Goal: Check status: Check status

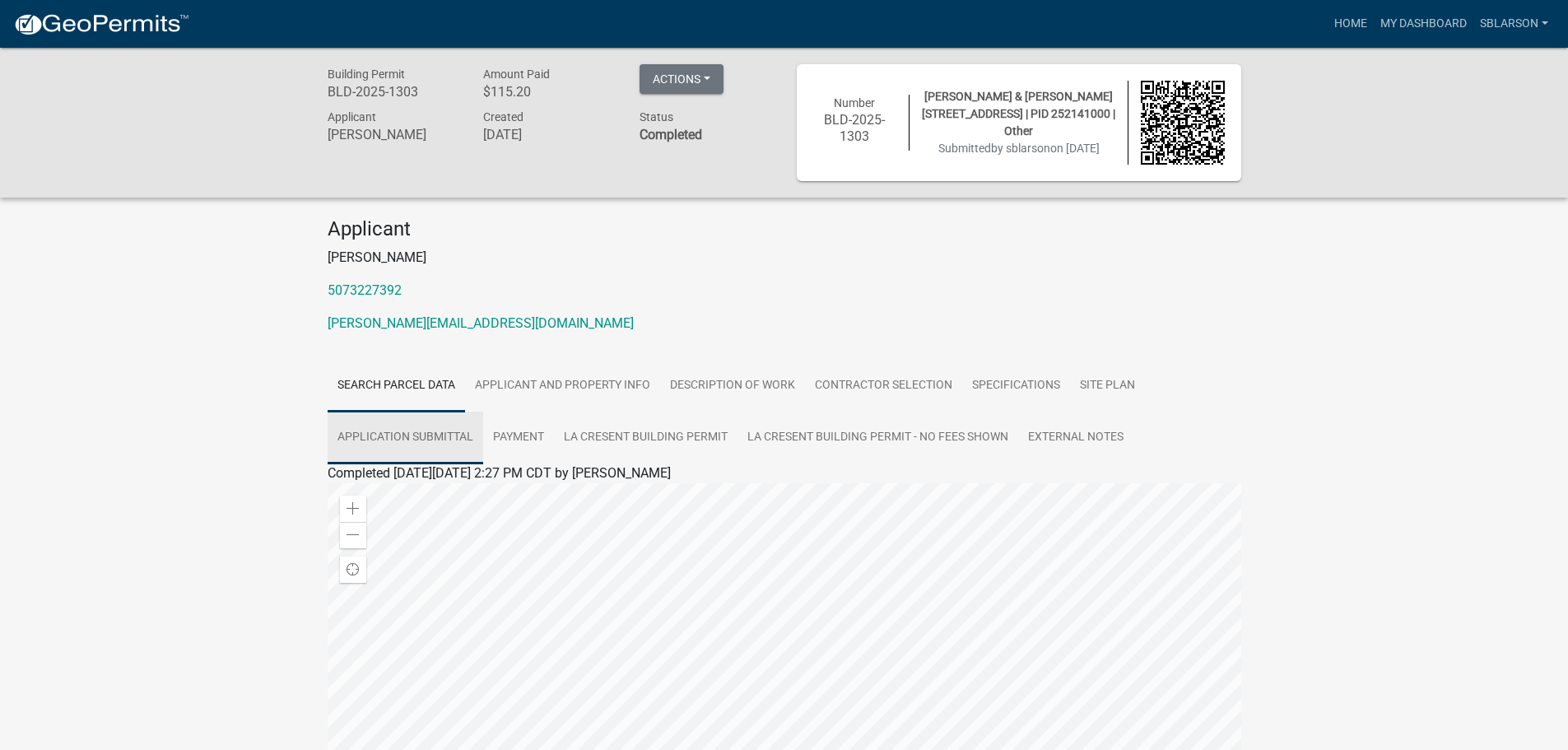
click at [437, 434] on link "Application Submittal" at bounding box center [406, 438] width 156 height 52
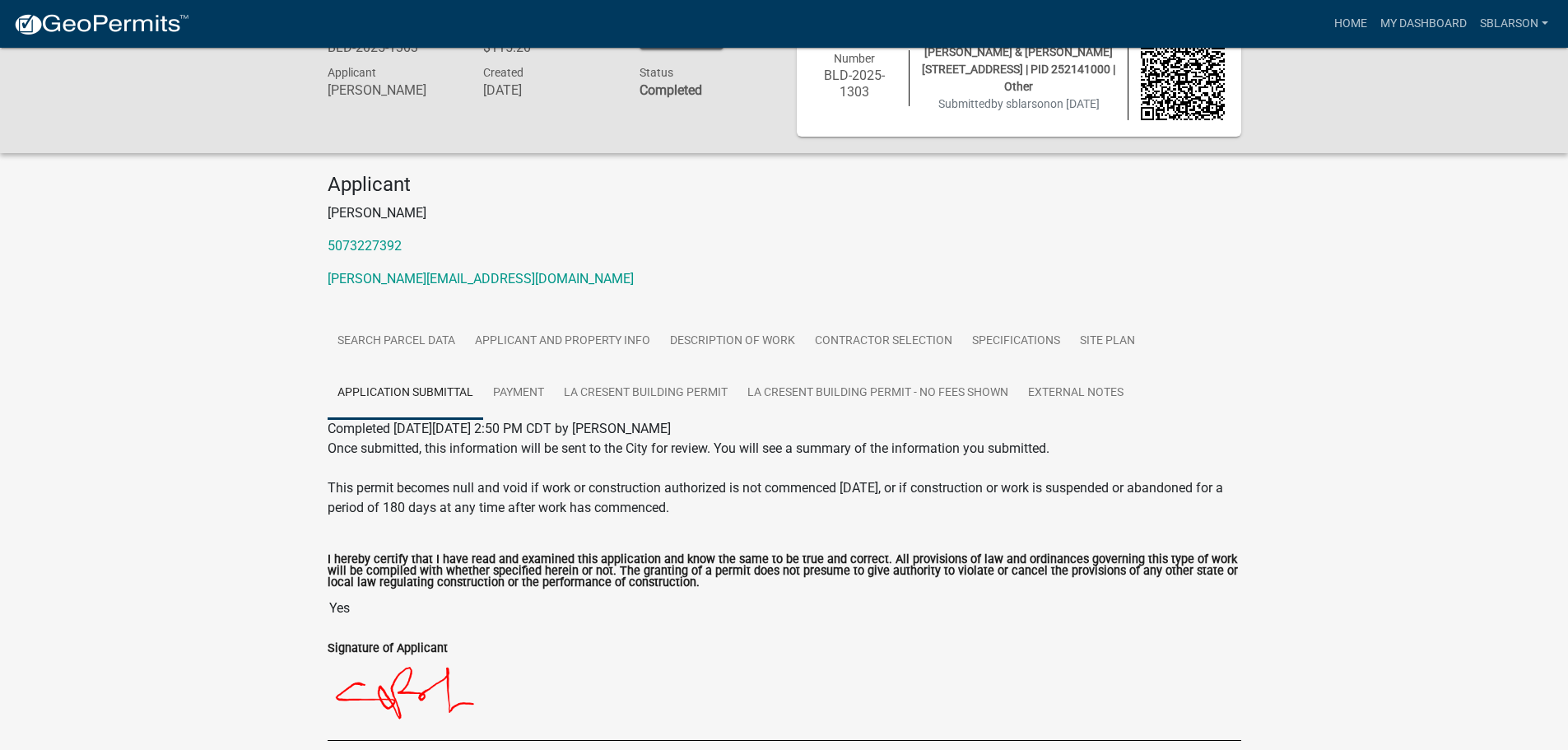
scroll to position [43, 0]
click at [628, 399] on link "La Cresent Building Permit" at bounding box center [646, 395] width 184 height 52
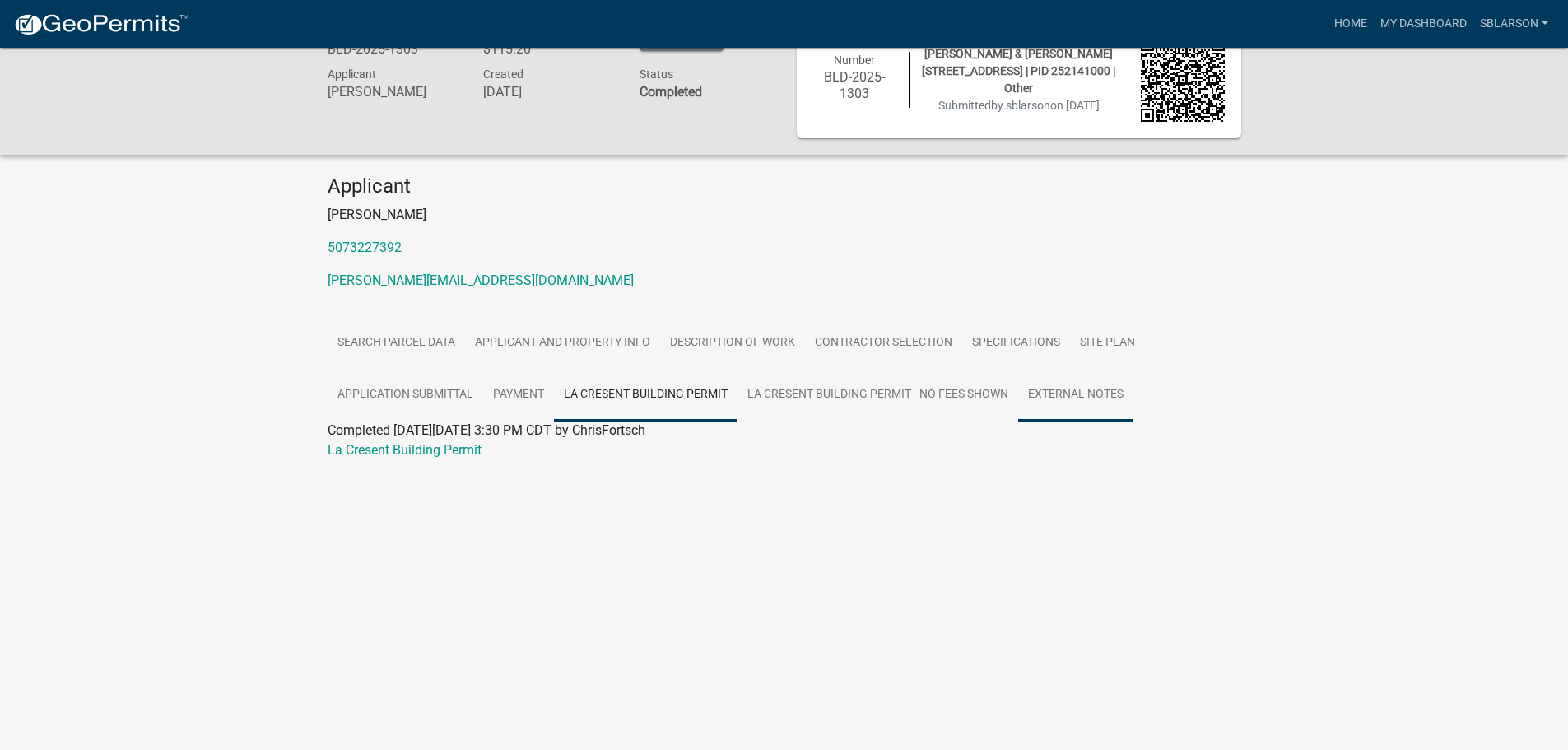
click at [1078, 401] on link "External Notes" at bounding box center [1076, 395] width 115 height 52
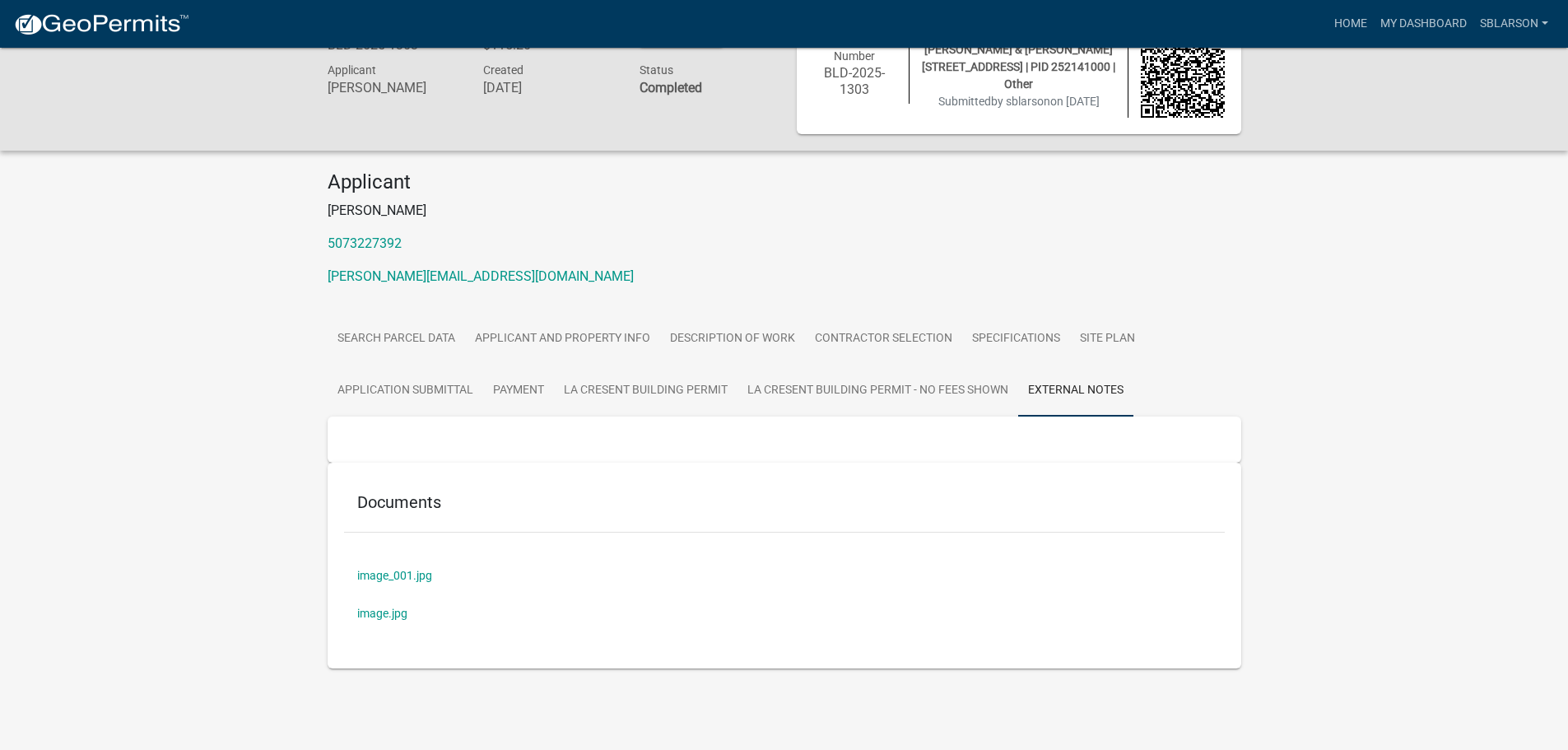
scroll to position [48, 0]
click at [728, 338] on link "Description of Work" at bounding box center [732, 338] width 145 height 52
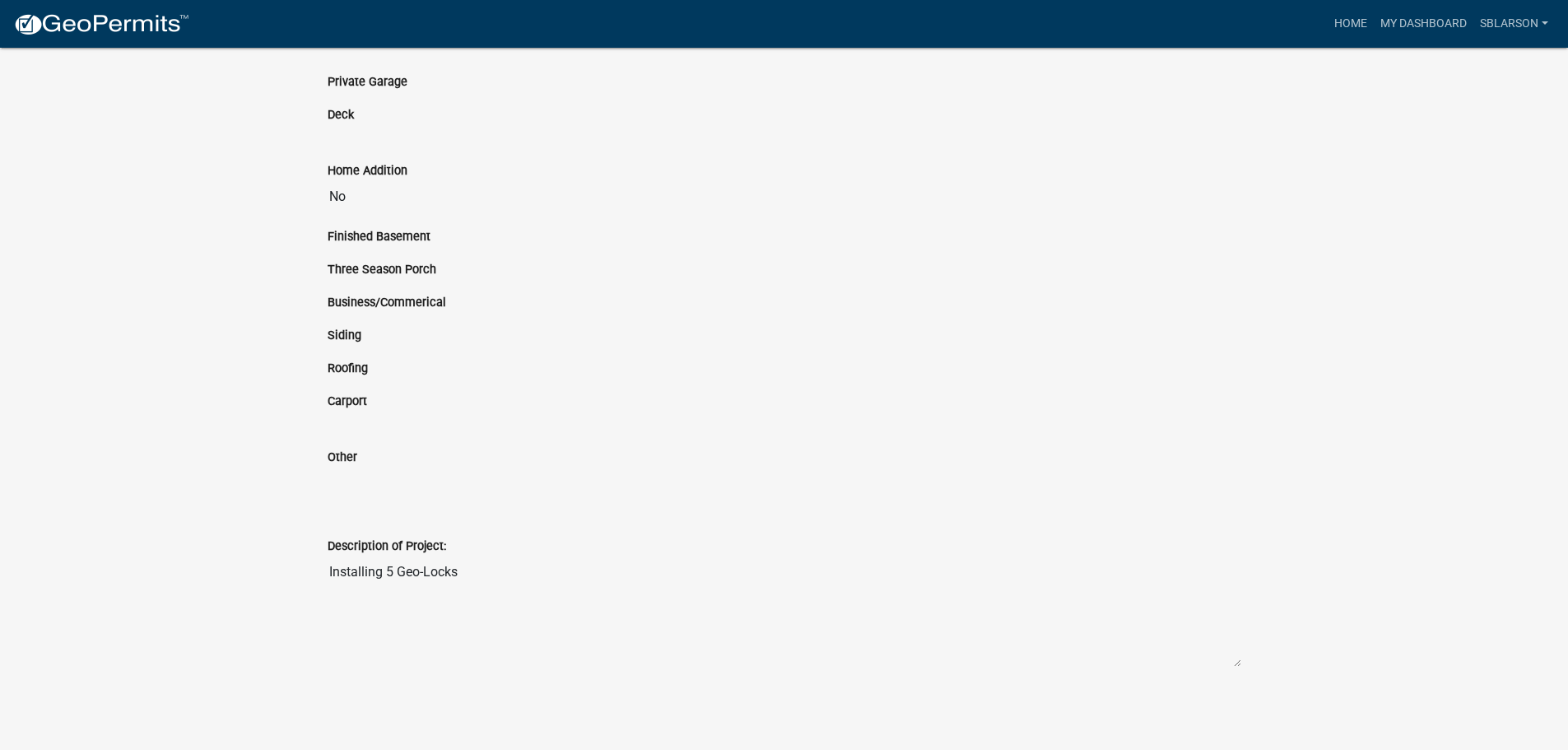
scroll to position [0, 0]
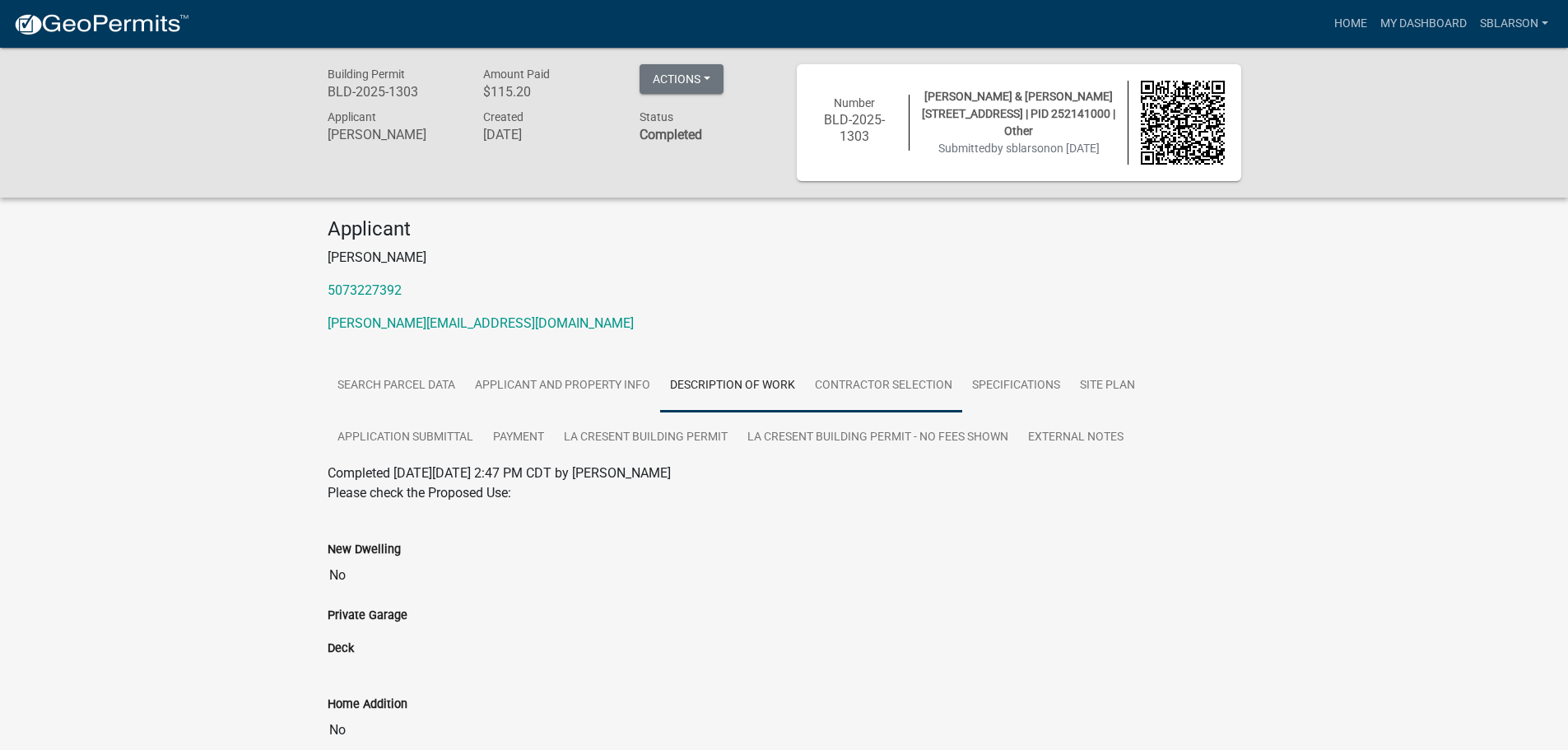
click at [877, 382] on link "Contractor Selection" at bounding box center [884, 386] width 157 height 52
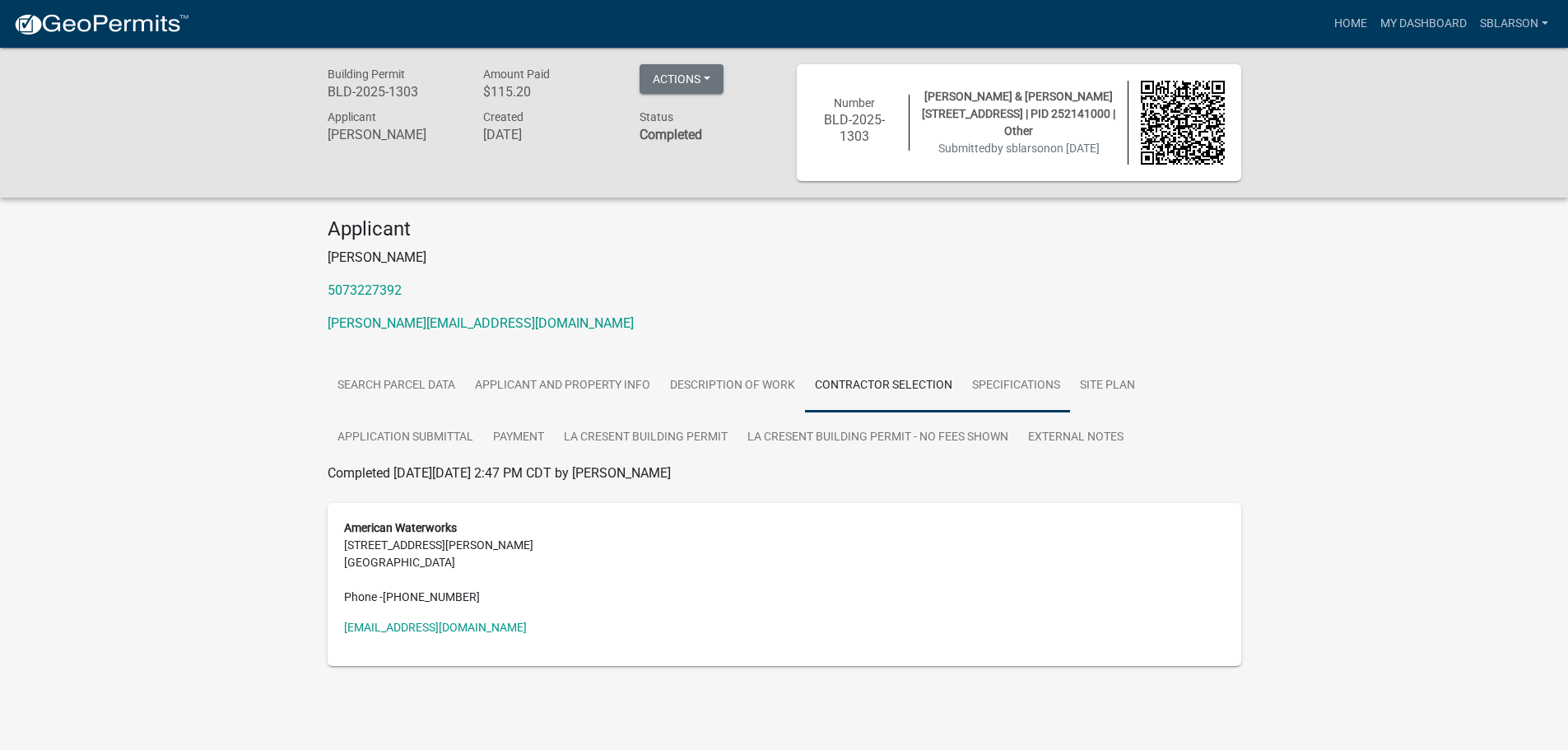
click at [1006, 378] on link "Specifications" at bounding box center [1016, 386] width 108 height 52
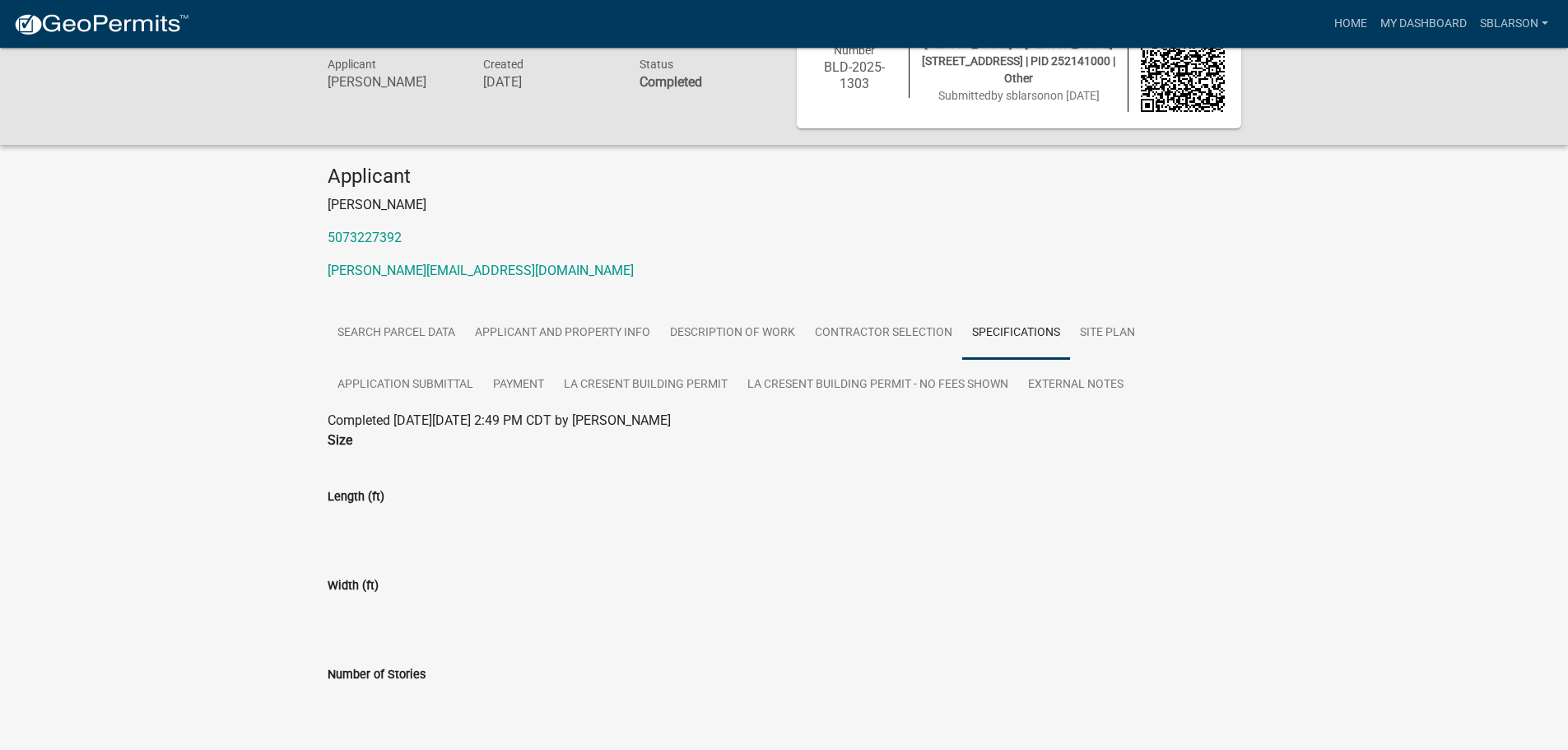
scroll to position [82, 0]
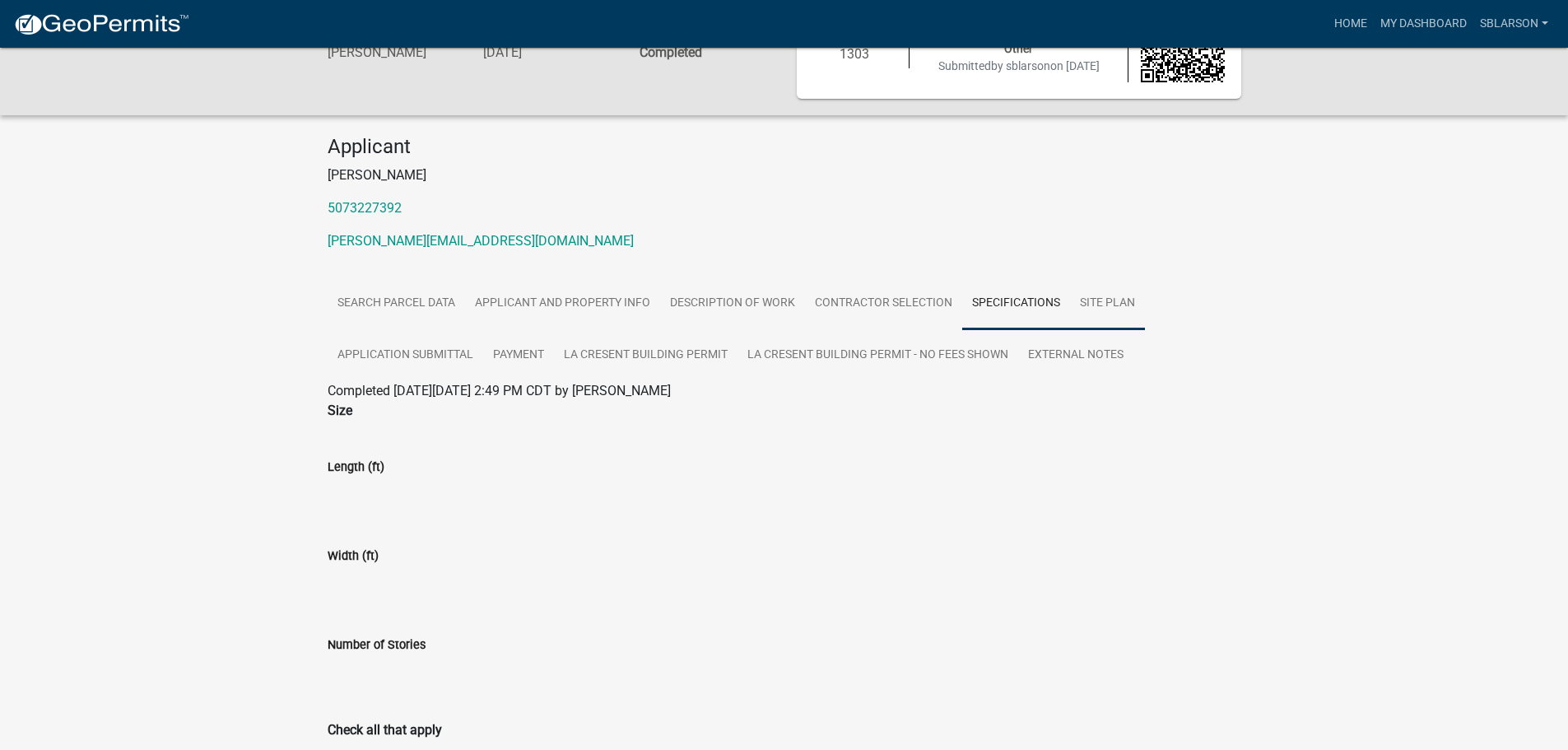
click at [1126, 303] on link "Site Plan" at bounding box center [1107, 303] width 75 height 52
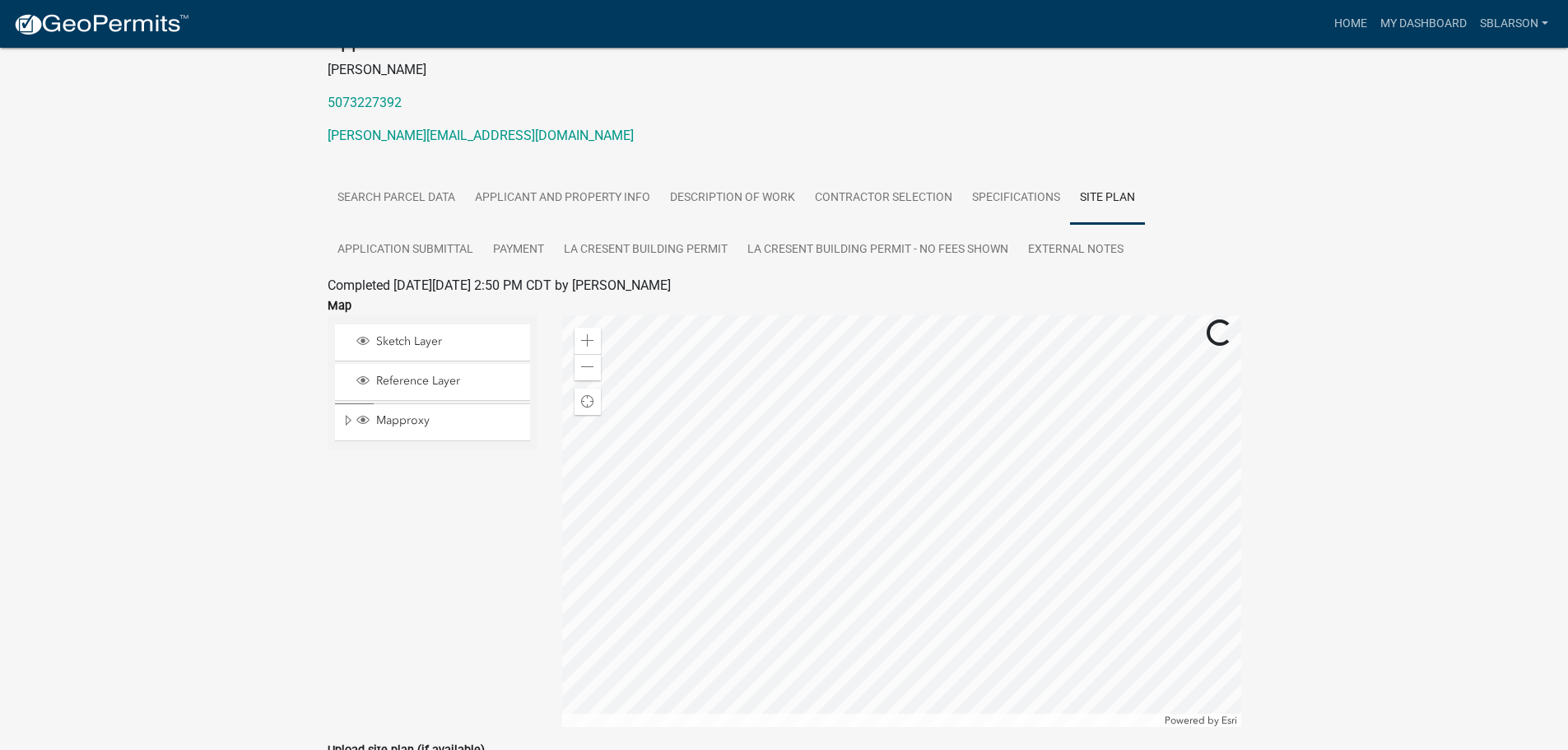
scroll to position [0, 0]
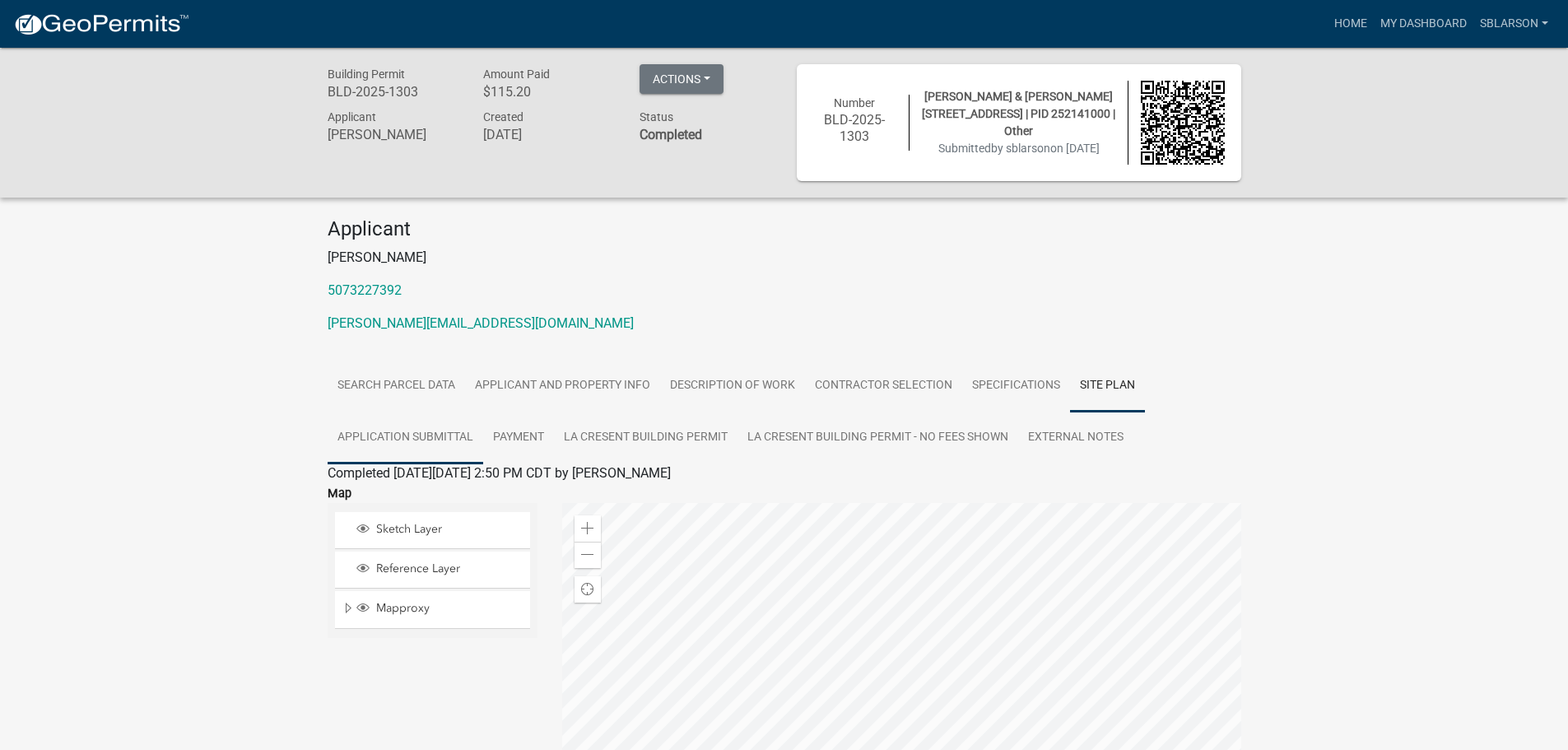
click at [448, 433] on link "Application Submittal" at bounding box center [406, 438] width 156 height 52
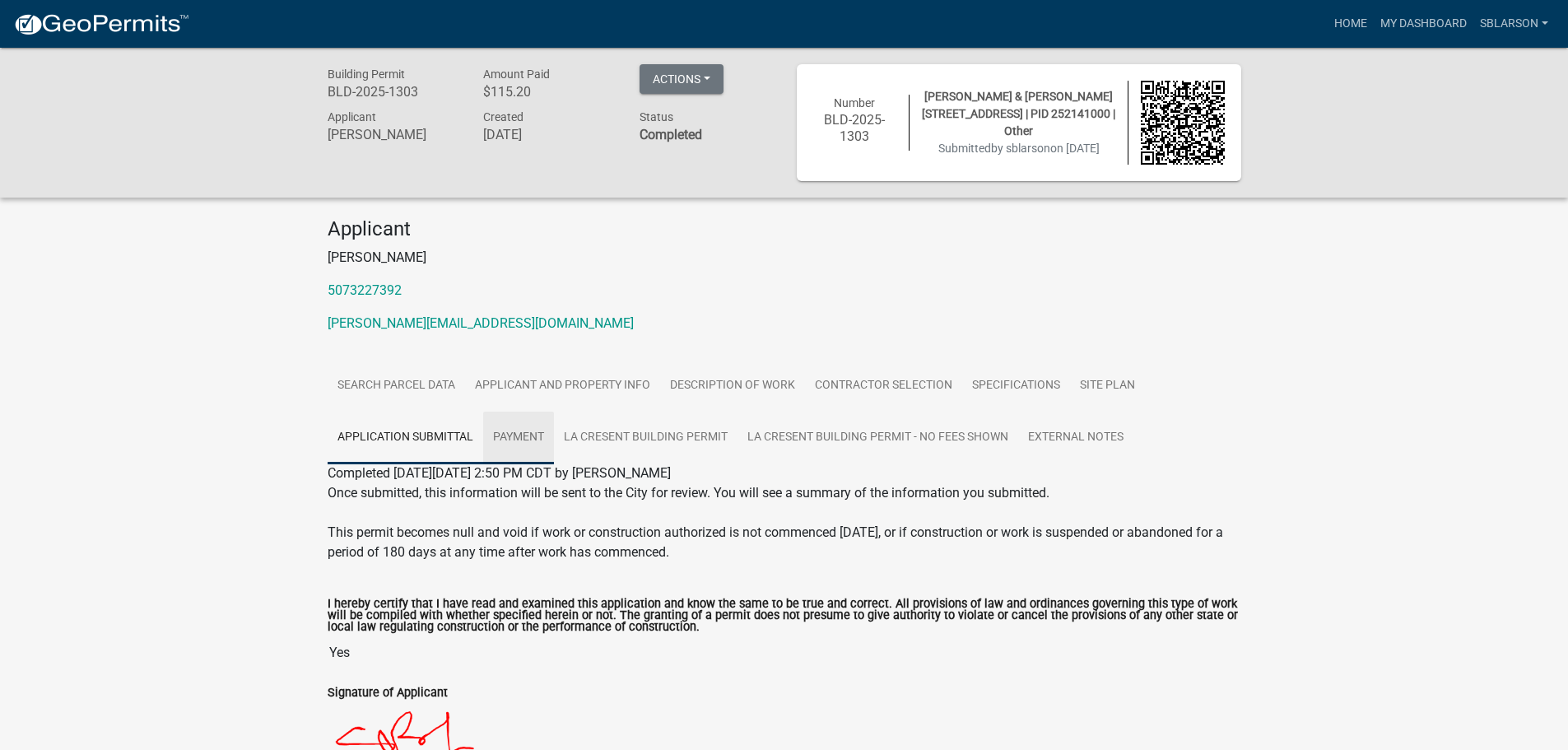
click at [516, 434] on link "Payment" at bounding box center [518, 438] width 71 height 52
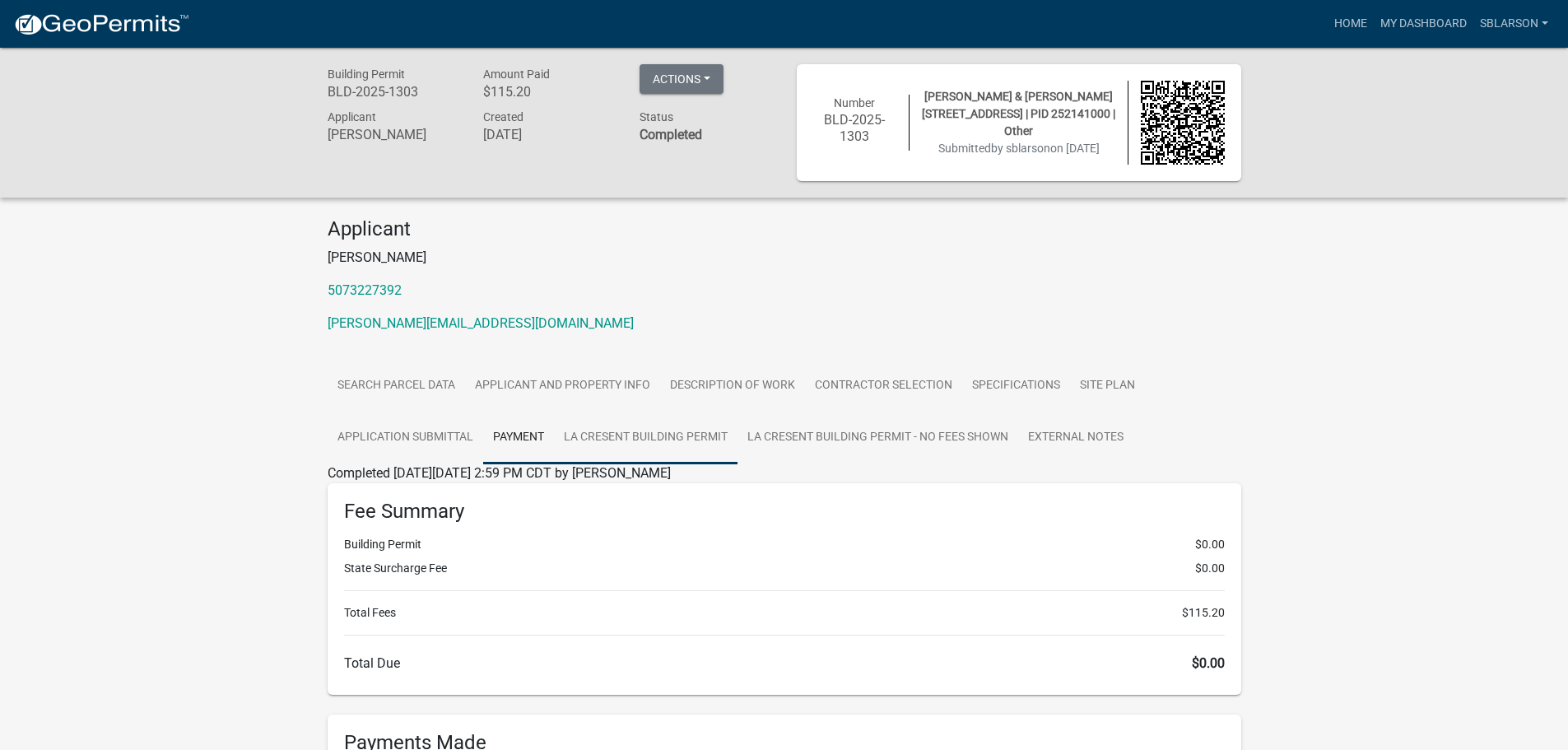
click at [649, 434] on link "La Cresent Building Permit" at bounding box center [646, 438] width 184 height 52
